Goal: Navigation & Orientation: Understand site structure

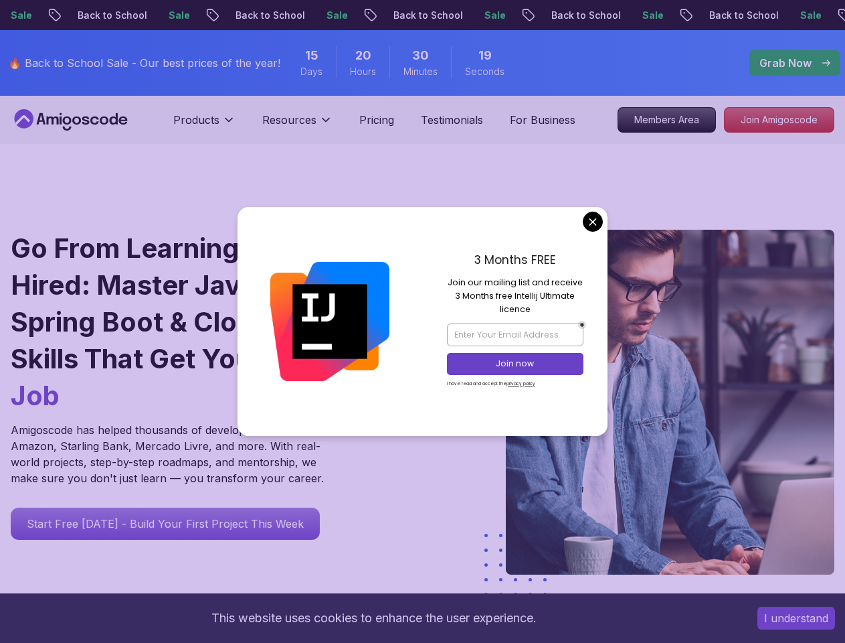
click at [797, 618] on button "I understand" at bounding box center [797, 617] width 78 height 23
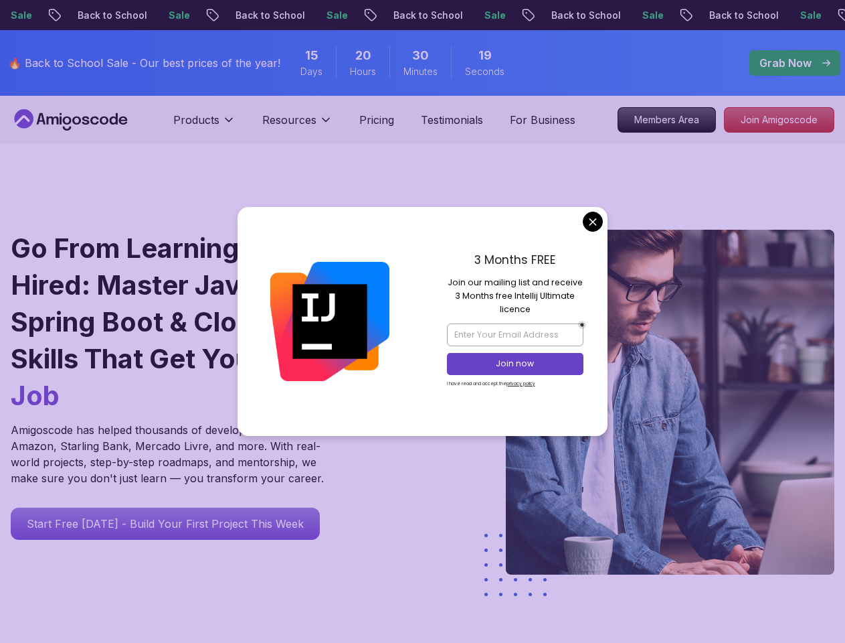
click at [204, 125] on p "Products" at bounding box center [196, 120] width 46 height 16
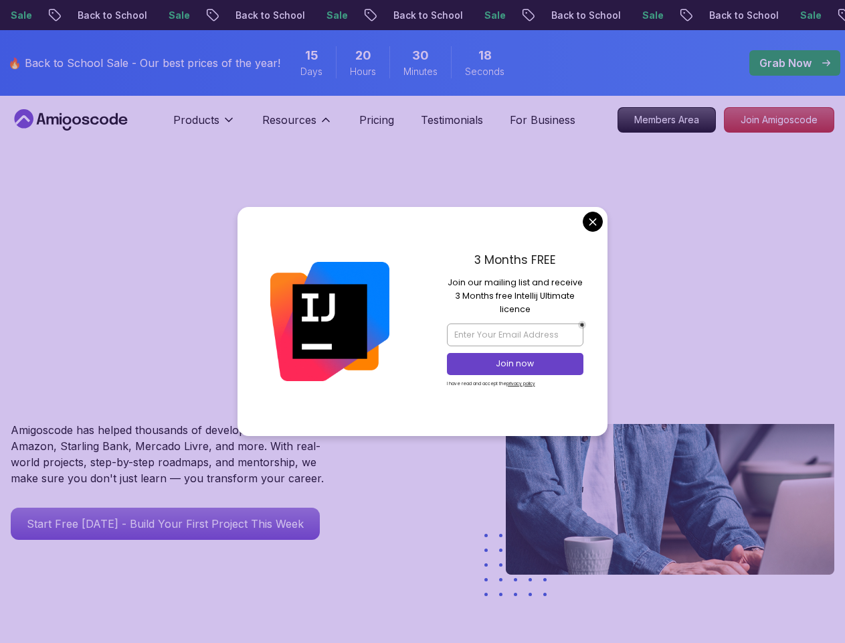
click at [297, 125] on p "Resources" at bounding box center [289, 120] width 54 height 16
